Goal: Information Seeking & Learning: Learn about a topic

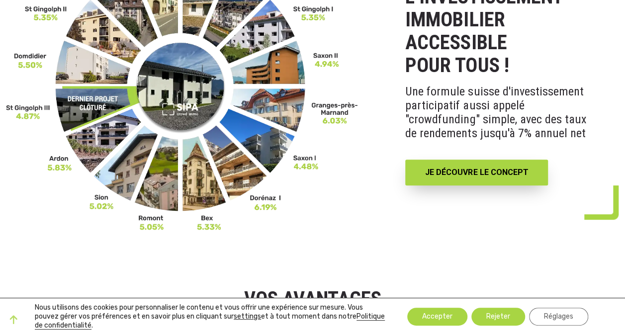
scroll to position [398, 0]
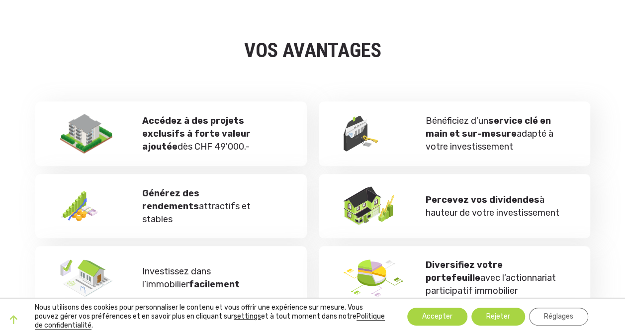
drag, startPoint x: 159, startPoint y: 123, endPoint x: 230, endPoint y: 146, distance: 74.1
click at [230, 146] on p "Accédez à des projets exclusifs à forte valeur ajoutée dès CHF 49'000.-" at bounding box center [212, 133] width 140 height 39
drag, startPoint x: 230, startPoint y: 146, endPoint x: 189, endPoint y: 150, distance: 41.5
click at [189, 150] on p "Accédez à des projets exclusifs à forte valeur ajoutée dès CHF 49'000.-" at bounding box center [212, 133] width 140 height 39
click at [193, 145] on p "Accédez à des projets exclusifs à forte valeur ajoutée dès CHF 49'000.-" at bounding box center [212, 133] width 140 height 39
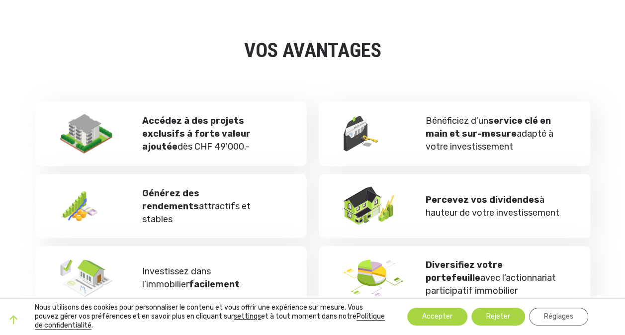
drag, startPoint x: 155, startPoint y: 121, endPoint x: 242, endPoint y: 142, distance: 89.2
click at [242, 142] on p "Accédez à des projets exclusifs à forte valeur ajoutée dès CHF 49'000.-" at bounding box center [212, 133] width 140 height 39
drag, startPoint x: 242, startPoint y: 142, endPoint x: 242, endPoint y: 148, distance: 6.0
click at [242, 148] on p "Accédez à des projets exclusifs à forte valeur ajoutée dès CHF 49'000.-" at bounding box center [212, 133] width 140 height 39
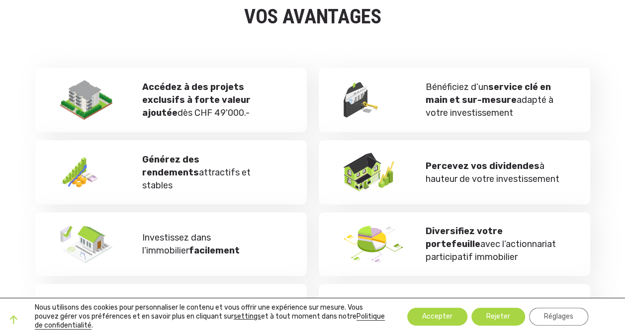
scroll to position [448, 0]
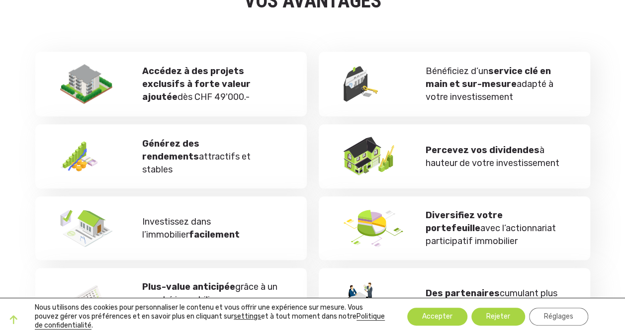
drag, startPoint x: 156, startPoint y: 147, endPoint x: 244, endPoint y: 167, distance: 90.9
click at [244, 167] on p "Générez des rendements attractifs et stables" at bounding box center [212, 156] width 140 height 39
drag, startPoint x: 153, startPoint y: 220, endPoint x: 219, endPoint y: 239, distance: 68.8
click at [219, 239] on p "Investissez dans l’immobilier facilement" at bounding box center [212, 228] width 140 height 26
click at [220, 239] on p "Investissez dans l’immobilier facilement" at bounding box center [212, 228] width 140 height 26
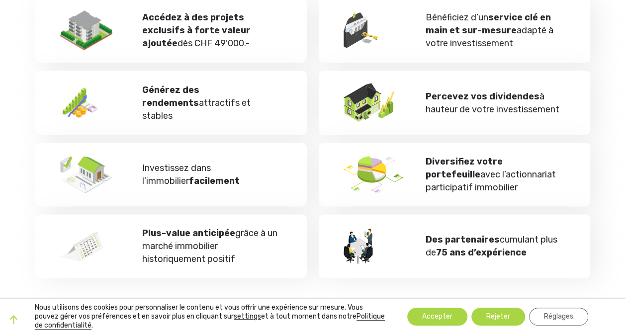
scroll to position [547, 0]
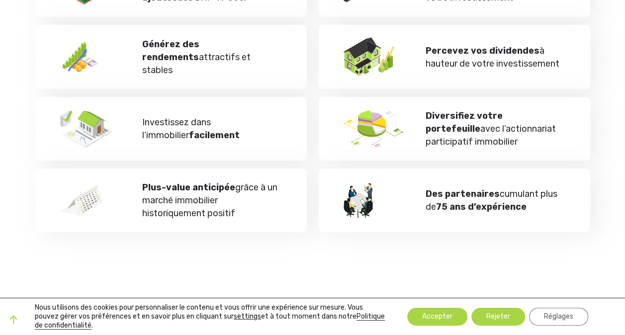
drag, startPoint x: 164, startPoint y: 189, endPoint x: 241, endPoint y: 212, distance: 80.1
click at [241, 212] on p "Plus-value anticipée grâce à un marché immobilier historiquement positif" at bounding box center [212, 200] width 140 height 39
click at [430, 198] on strong "Des partenaires" at bounding box center [463, 194] width 74 height 11
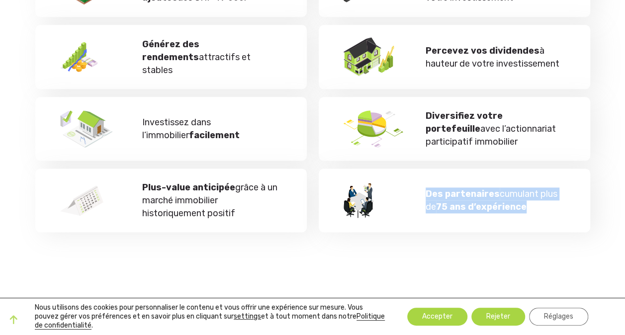
drag, startPoint x: 426, startPoint y: 194, endPoint x: 527, endPoint y: 209, distance: 101.8
click at [527, 209] on p "Des partenaires cumulant plus de 75 ans d’expérience" at bounding box center [496, 201] width 140 height 26
click at [530, 208] on p "Des partenaires cumulant plus de 75 ans d’expérience" at bounding box center [496, 201] width 140 height 26
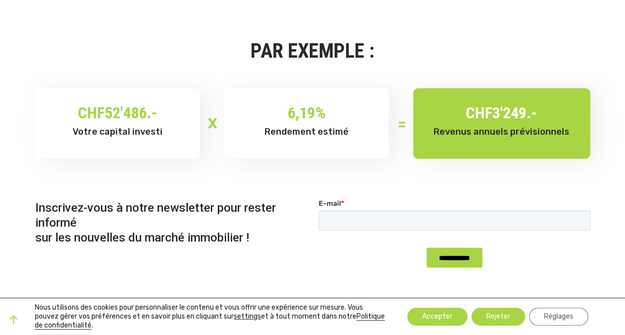
scroll to position [746, 0]
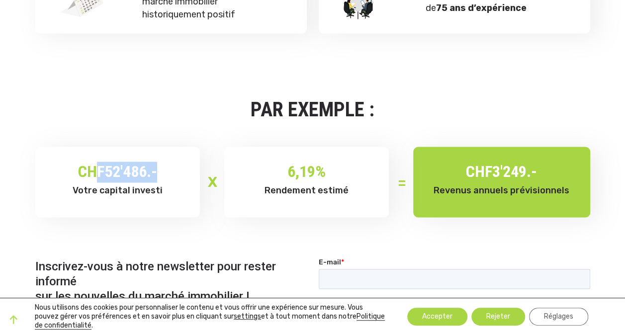
drag, startPoint x: 88, startPoint y: 176, endPoint x: 153, endPoint y: 176, distance: 65.2
click at [153, 176] on h2 "CHF 52'486.-" at bounding box center [117, 172] width 135 height 21
click at [301, 173] on span "6,19" at bounding box center [302, 171] width 28 height 19
drag, startPoint x: 282, startPoint y: 173, endPoint x: 315, endPoint y: 176, distance: 34.0
click at [315, 176] on h2 "6,19 %" at bounding box center [306, 172] width 135 height 21
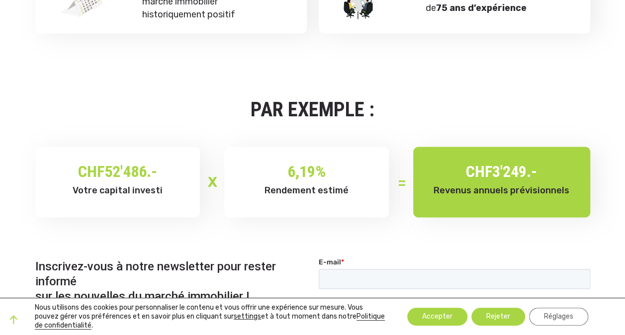
click at [480, 170] on h2 "CHF 3'249.-" at bounding box center [501, 172] width 147 height 21
drag, startPoint x: 464, startPoint y: 169, endPoint x: 546, endPoint y: 170, distance: 82.1
click at [546, 170] on h2 "CHF 3'249.-" at bounding box center [501, 172] width 147 height 21
drag, startPoint x: 546, startPoint y: 170, endPoint x: 480, endPoint y: 172, distance: 65.7
click at [480, 172] on h2 "CHF 3'249.-" at bounding box center [501, 172] width 147 height 21
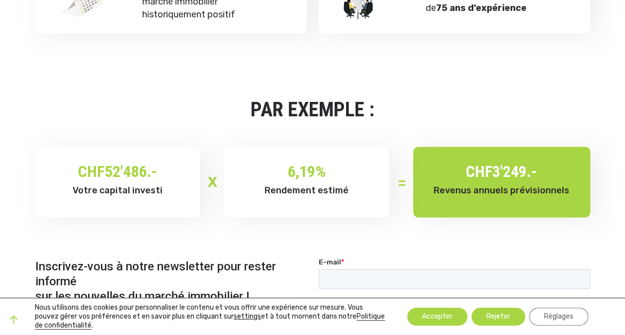
click at [483, 171] on h2 "CHF 3'249.-" at bounding box center [501, 172] width 147 height 21
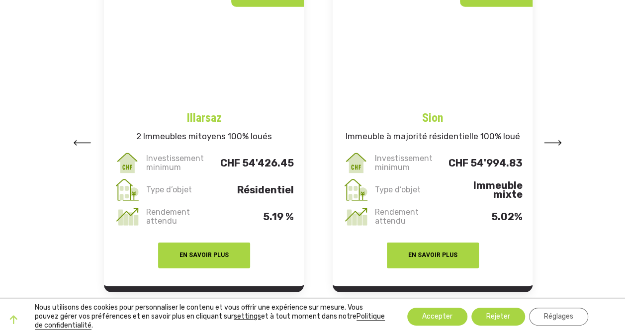
scroll to position [1244, 0]
